Goal: Task Accomplishment & Management: Complete application form

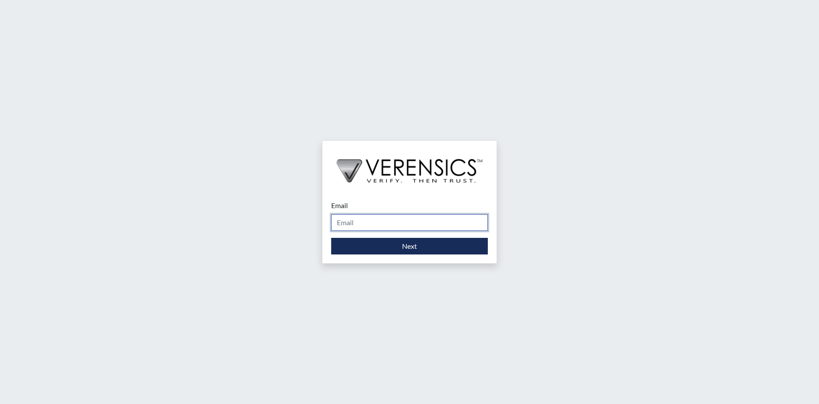
click at [418, 227] on input "Email" at bounding box center [409, 222] width 157 height 17
type input "[PERSON_NAME][EMAIL_ADDRESS][PERSON_NAME][DOMAIN_NAME]"
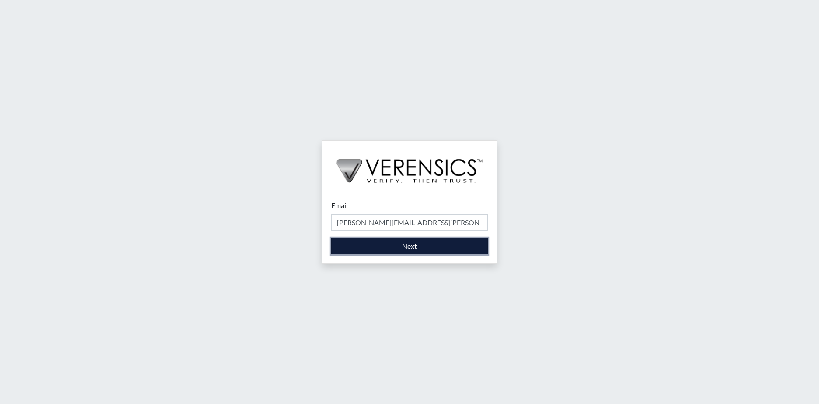
click at [407, 249] on button "Next" at bounding box center [409, 246] width 157 height 17
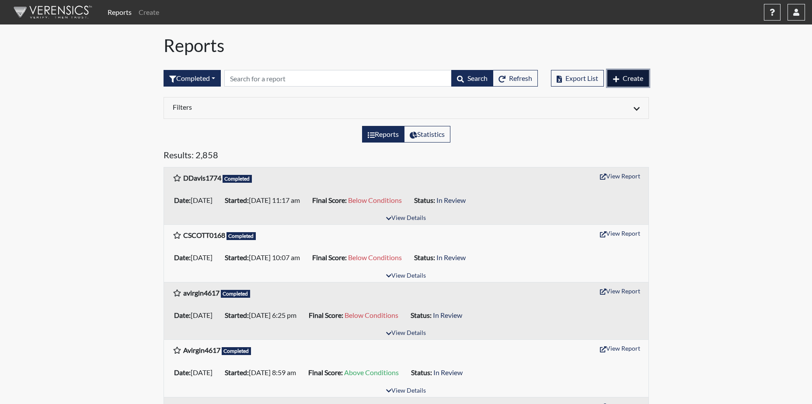
click at [638, 84] on button "Create" at bounding box center [629, 78] width 42 height 17
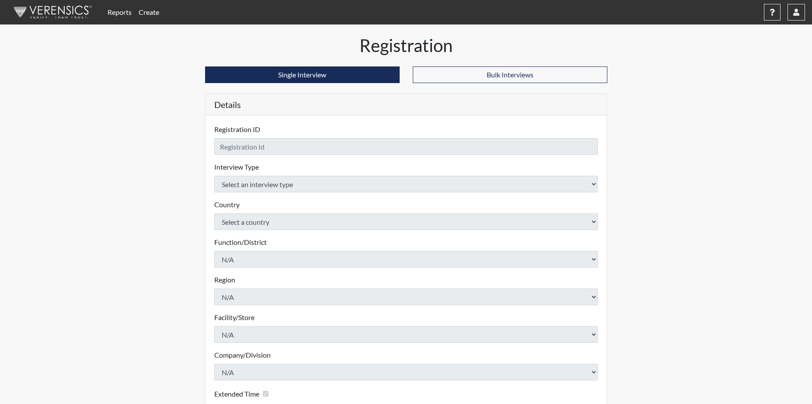
checkbox input "true"
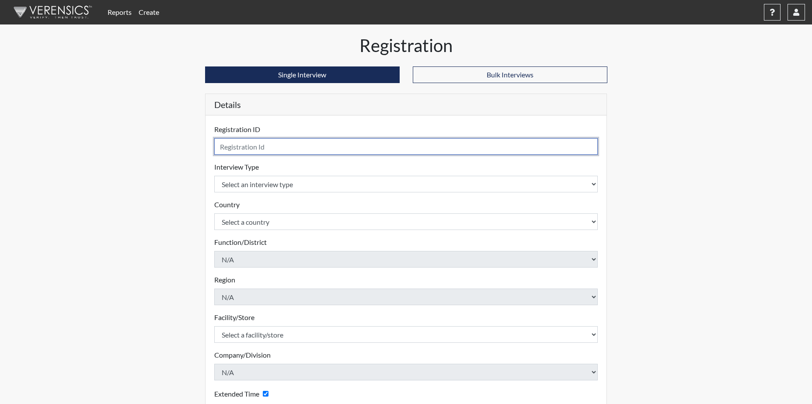
click at [283, 140] on input "text" at bounding box center [406, 146] width 384 height 17
type input "[PERSON_NAME]-Lang1923"
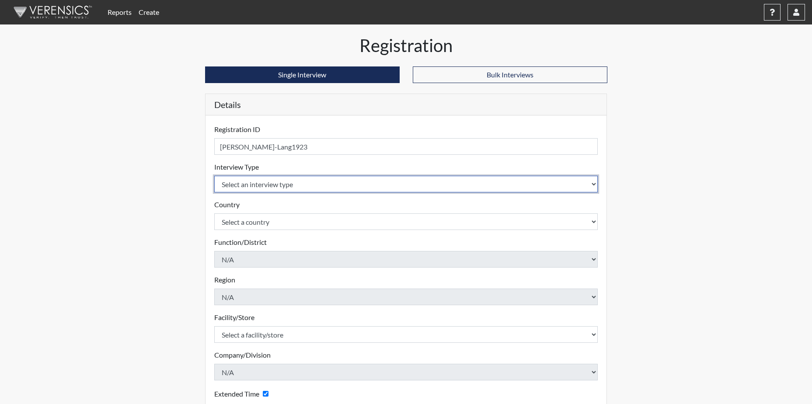
click at [248, 190] on select "Select an interview type Corrections Pre-Employment" at bounding box center [406, 184] width 384 height 17
select select "ff733e93-e1bf-11ea-9c9f-0eff0cf7eb8f"
click at [214, 176] on select "Select an interview type Corrections Pre-Employment" at bounding box center [406, 184] width 384 height 17
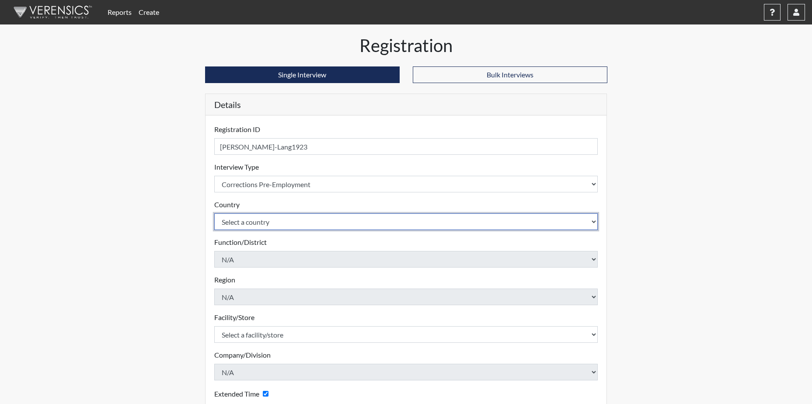
click at [256, 227] on select "Select a country [GEOGRAPHIC_DATA] [GEOGRAPHIC_DATA]" at bounding box center [406, 221] width 384 height 17
select select "united-states-of-[GEOGRAPHIC_DATA]"
click at [214, 213] on select "Select a country [GEOGRAPHIC_DATA] [GEOGRAPHIC_DATA]" at bounding box center [406, 221] width 384 height 17
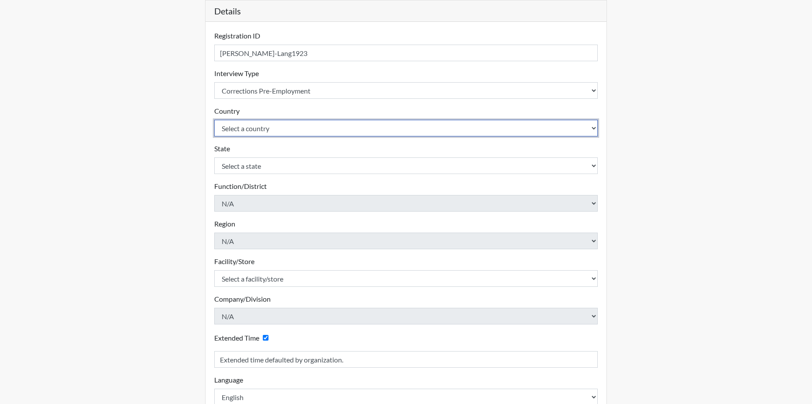
scroll to position [131, 0]
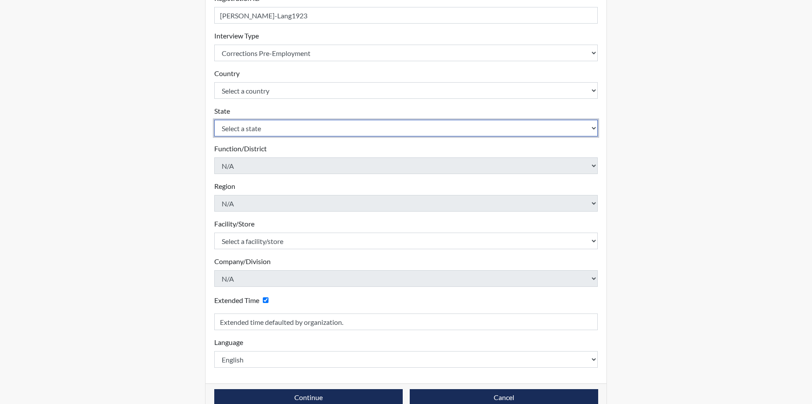
click at [265, 125] on select "Select a state [US_STATE] [US_STATE] [US_STATE] [US_STATE] [US_STATE] [US_STATE…" at bounding box center [406, 128] width 384 height 17
select select "SC"
click at [214, 120] on select "Select a state [US_STATE] [US_STATE] [US_STATE] [US_STATE] [US_STATE] [US_STATE…" at bounding box center [406, 128] width 384 height 17
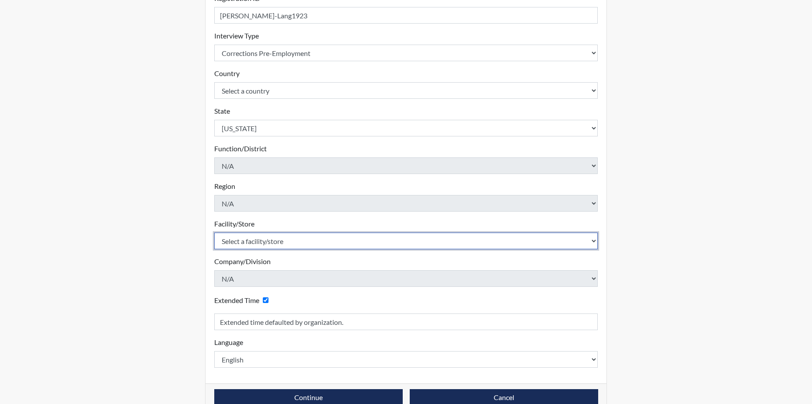
click at [268, 238] on select "Select a facility/store [GEOGRAPHIC_DATA] CI Broad River CI [PERSON_NAME] CI Di…" at bounding box center [406, 241] width 384 height 17
select select "20b018dc-91d8-4e74-bf16-47765ed623e6"
click at [214, 233] on select "Select a facility/store [GEOGRAPHIC_DATA] CI Broad River CI [PERSON_NAME] CI Di…" at bounding box center [406, 241] width 384 height 17
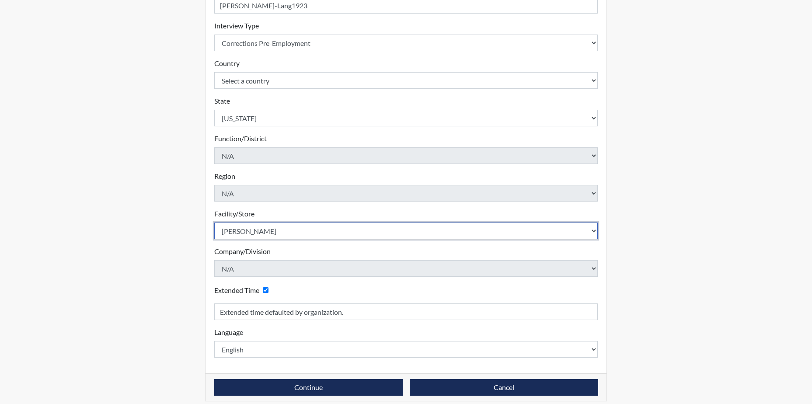
scroll to position [149, 0]
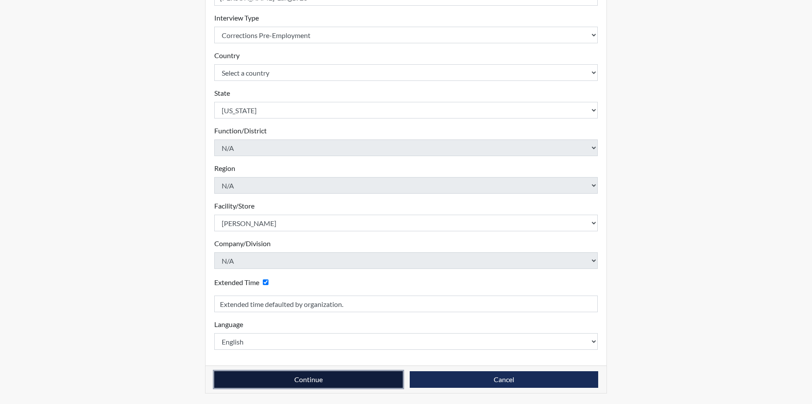
click at [360, 374] on button "Continue" at bounding box center [308, 379] width 189 height 17
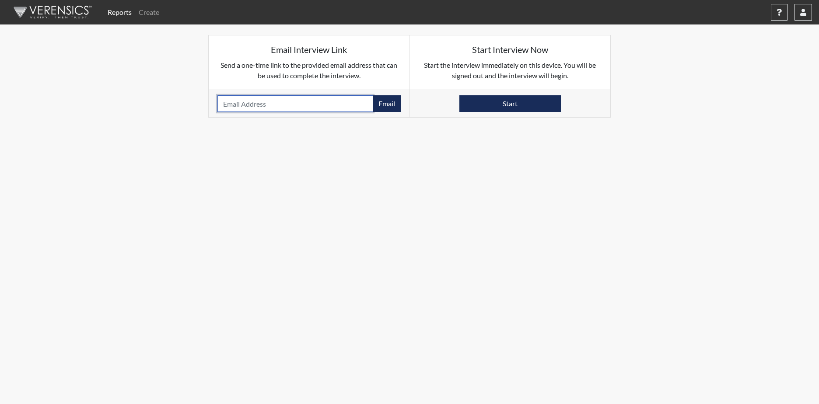
click at [304, 103] on input "email" at bounding box center [295, 103] width 156 height 17
type input "[EMAIL_ADDRESS][DOMAIN_NAME]"
click at [377, 105] on button "Email" at bounding box center [387, 103] width 28 height 17
